Goal: Information Seeking & Learning: Learn about a topic

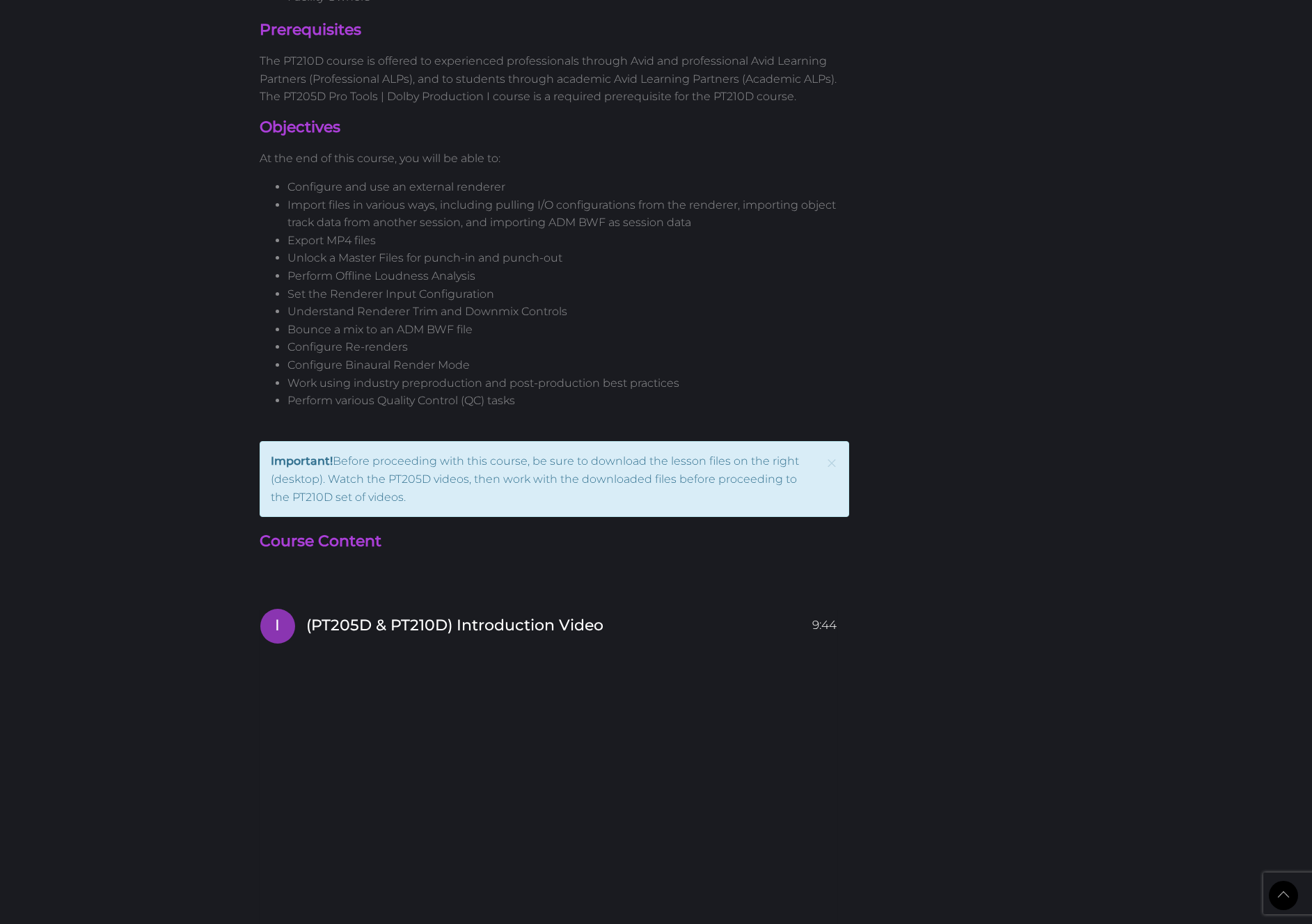
scroll to position [2194, 0]
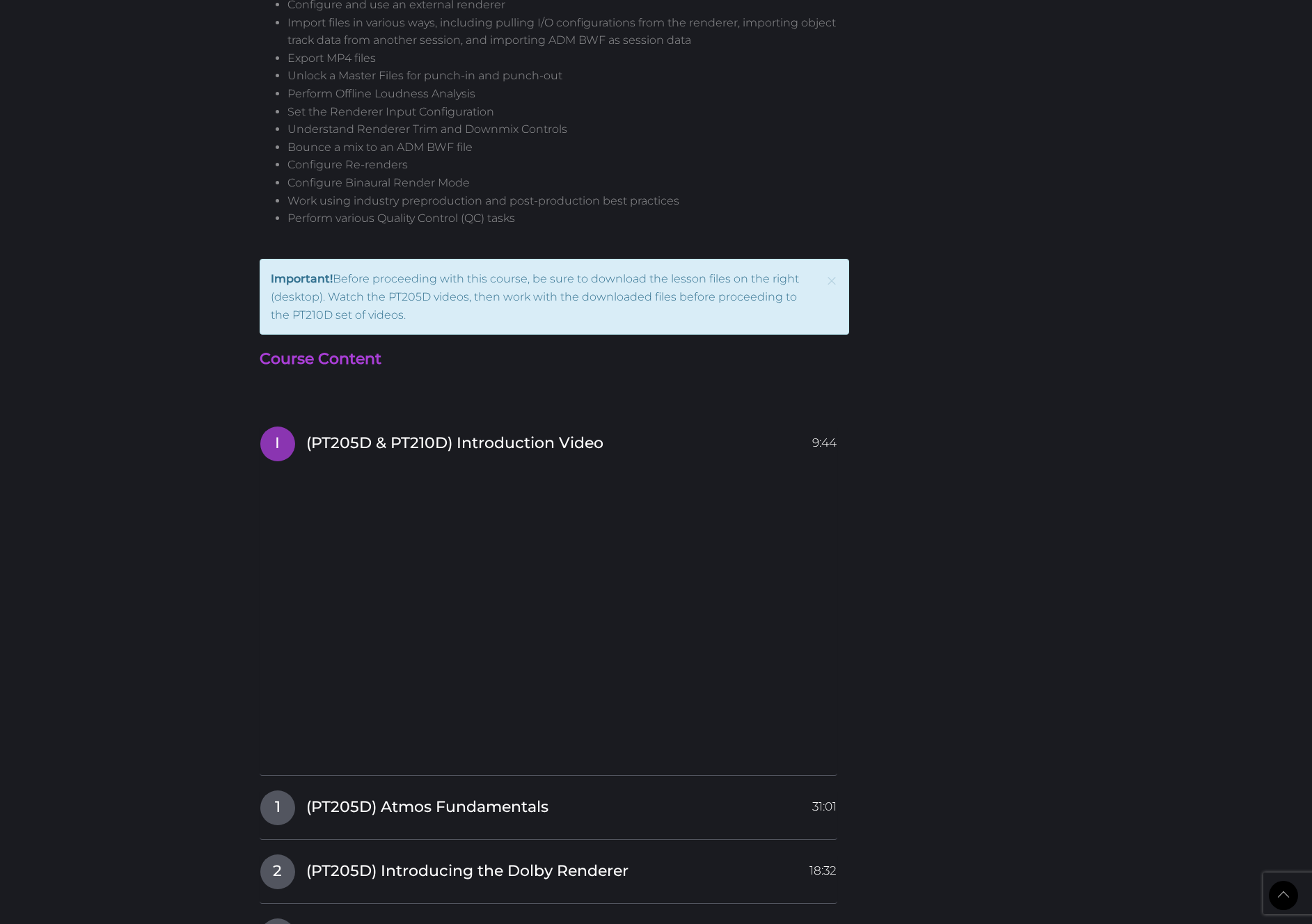
click at [60, 17] on body "Back to Top Toggle navigation HOME COURSES INSTRUCTOR REGISTER DJ is logged in …" at bounding box center [656, 88] width 1312 height 4565
click at [66, 16] on body "Back to Top Toggle navigation HOME COURSES INSTRUCTOR REGISTER DJ is logged in …" at bounding box center [656, 88] width 1312 height 4565
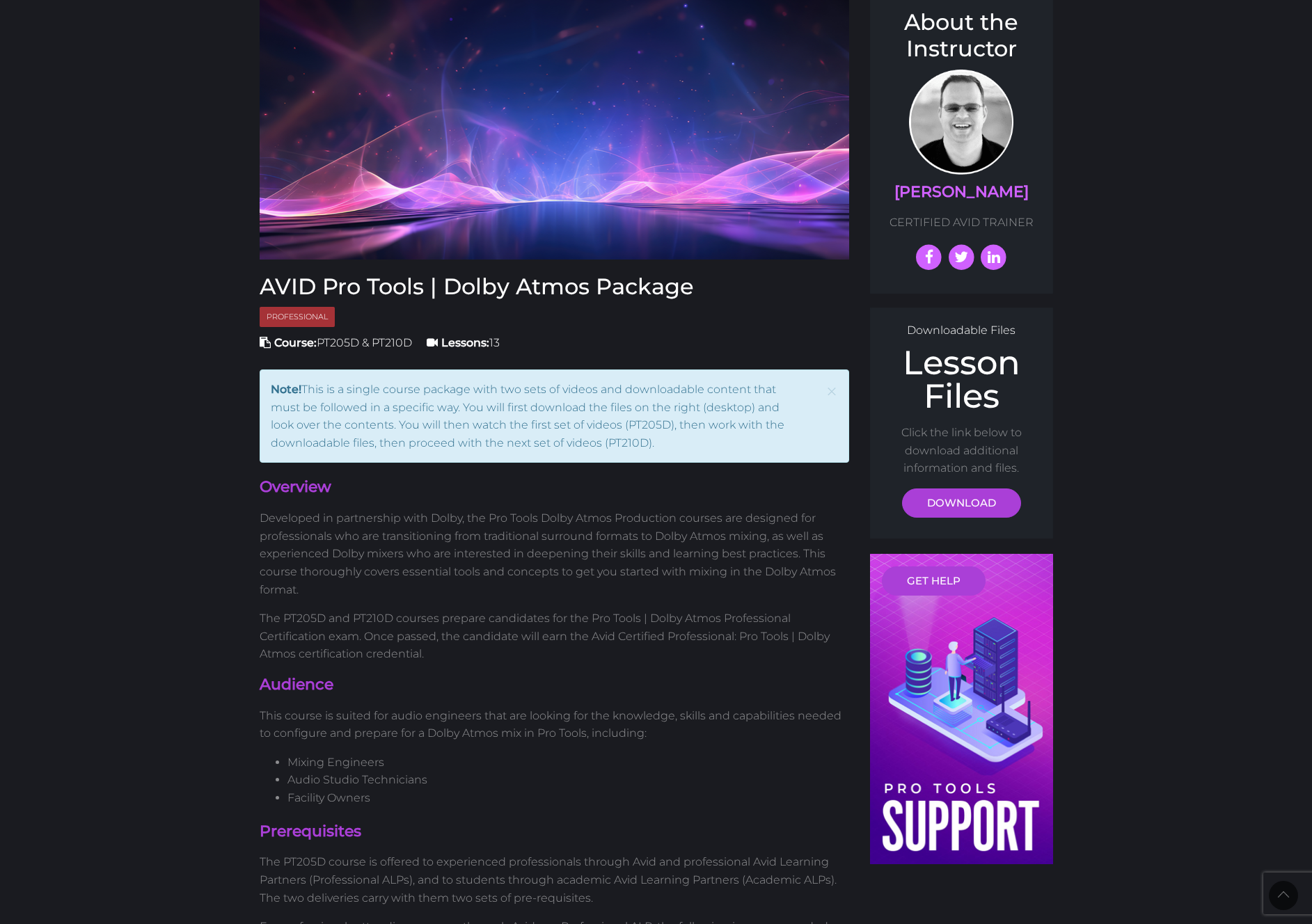
scroll to position [0, 0]
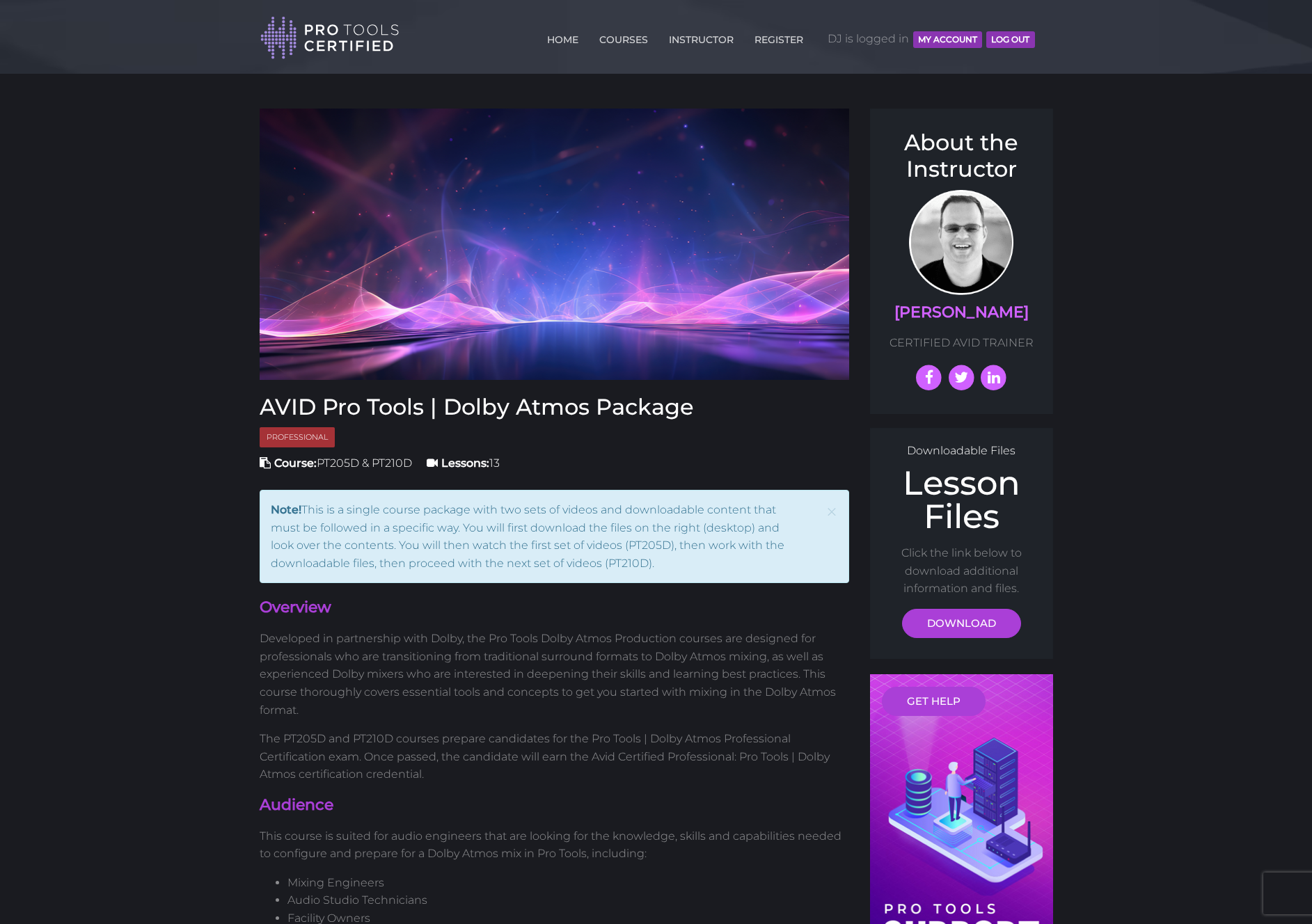
click at [1042, 36] on div "HOME COURSES INSTRUCTOR REGISTER DJ is logged in MY ACCOUNT Log Out" at bounding box center [653, 35] width 785 height 49
click at [125, 26] on header "Toggle navigation HOME COURSES INSTRUCTOR REGISTER DJ is logged in MY ACCOUNT L…" at bounding box center [656, 37] width 1312 height 74
